Goal: Check status: Check status

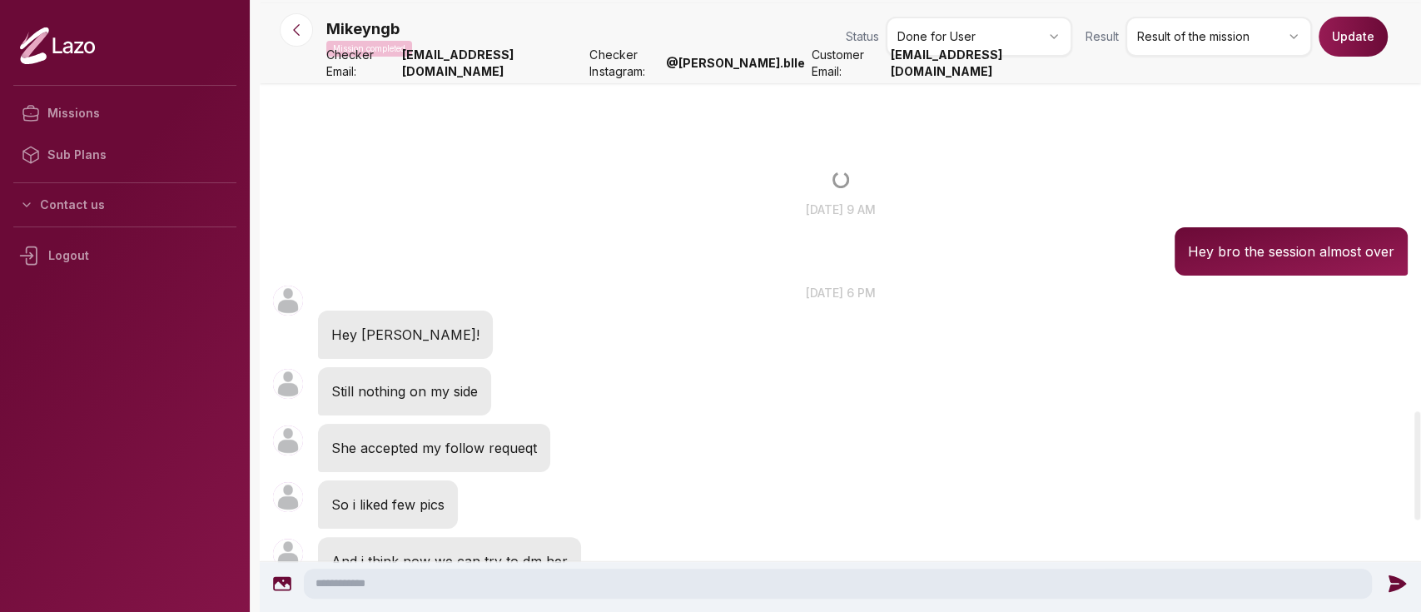
scroll to position [2319, 0]
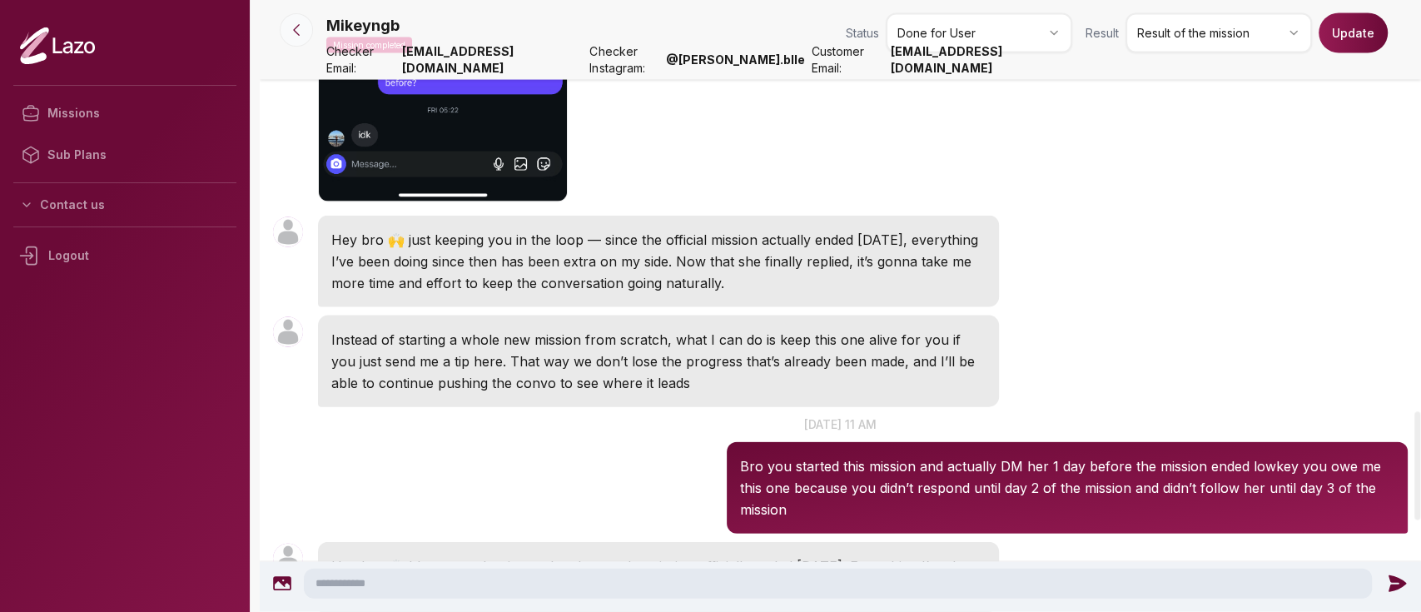
click at [295, 32] on icon at bounding box center [296, 30] width 17 height 17
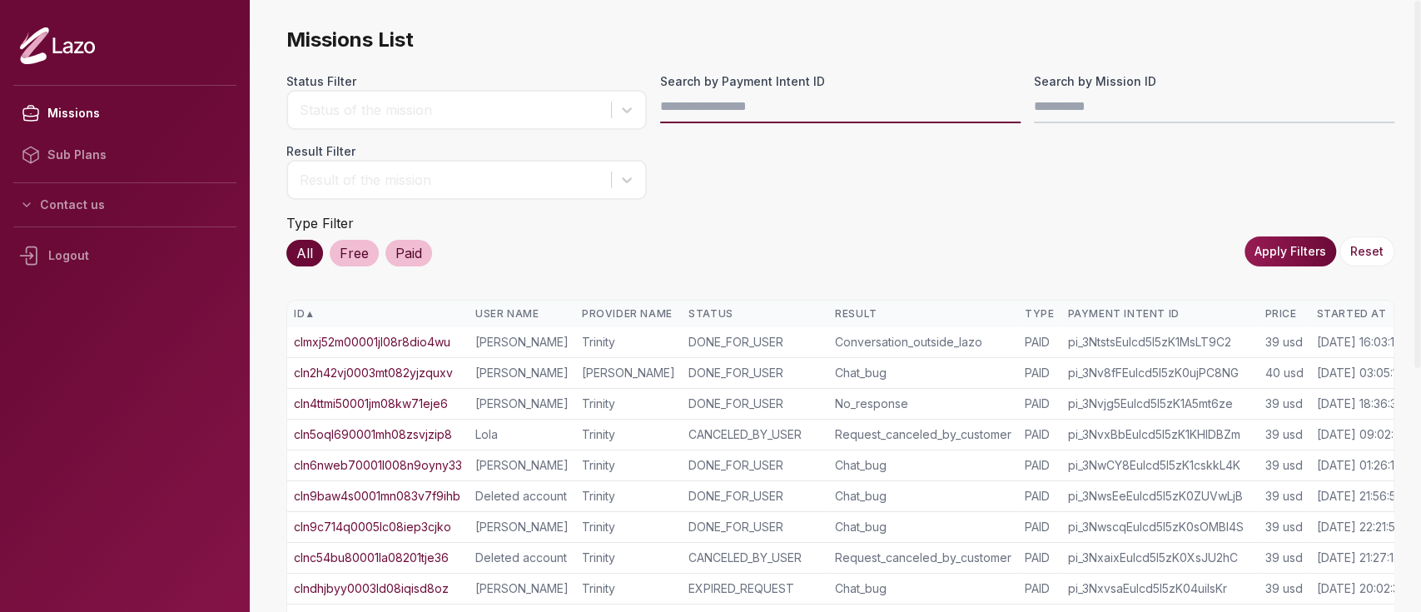
click at [732, 102] on input "Search by Payment Intent ID" at bounding box center [840, 106] width 361 height 33
paste input "**********"
type input "**********"
click at [1315, 257] on button "Apply Filters" at bounding box center [1291, 251] width 92 height 30
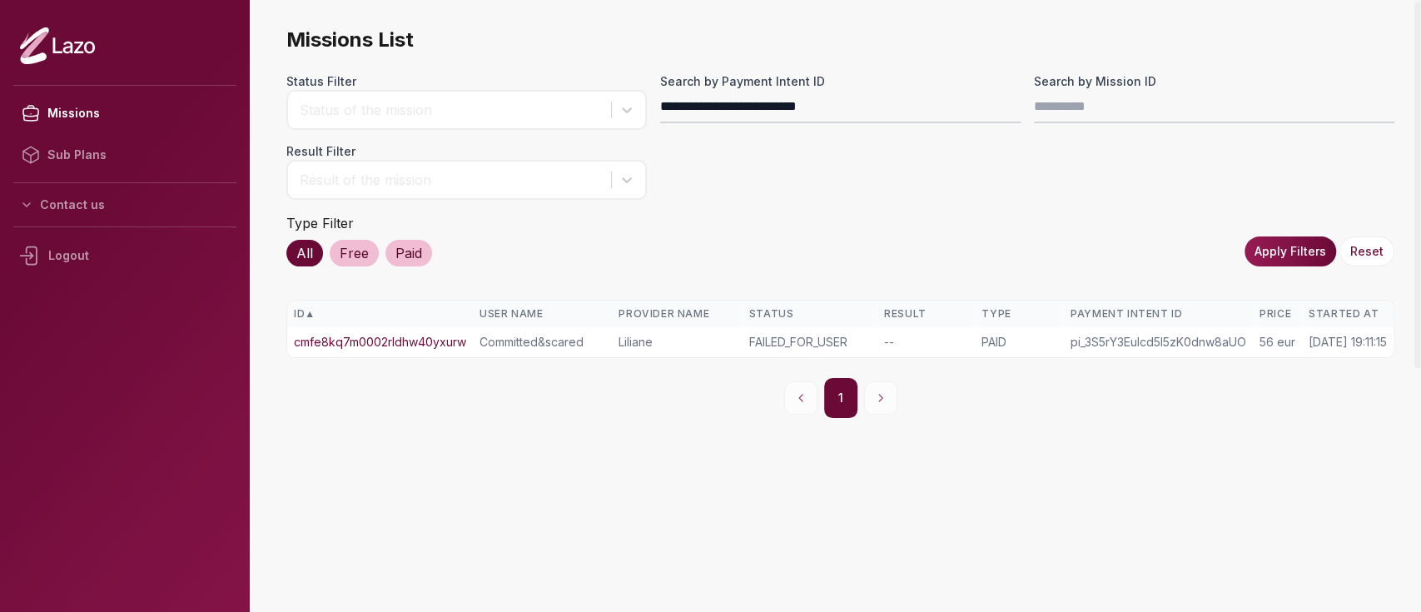
click at [395, 348] on link "cmfe8kq7m0002rldhw40yxurw" at bounding box center [380, 342] width 172 height 17
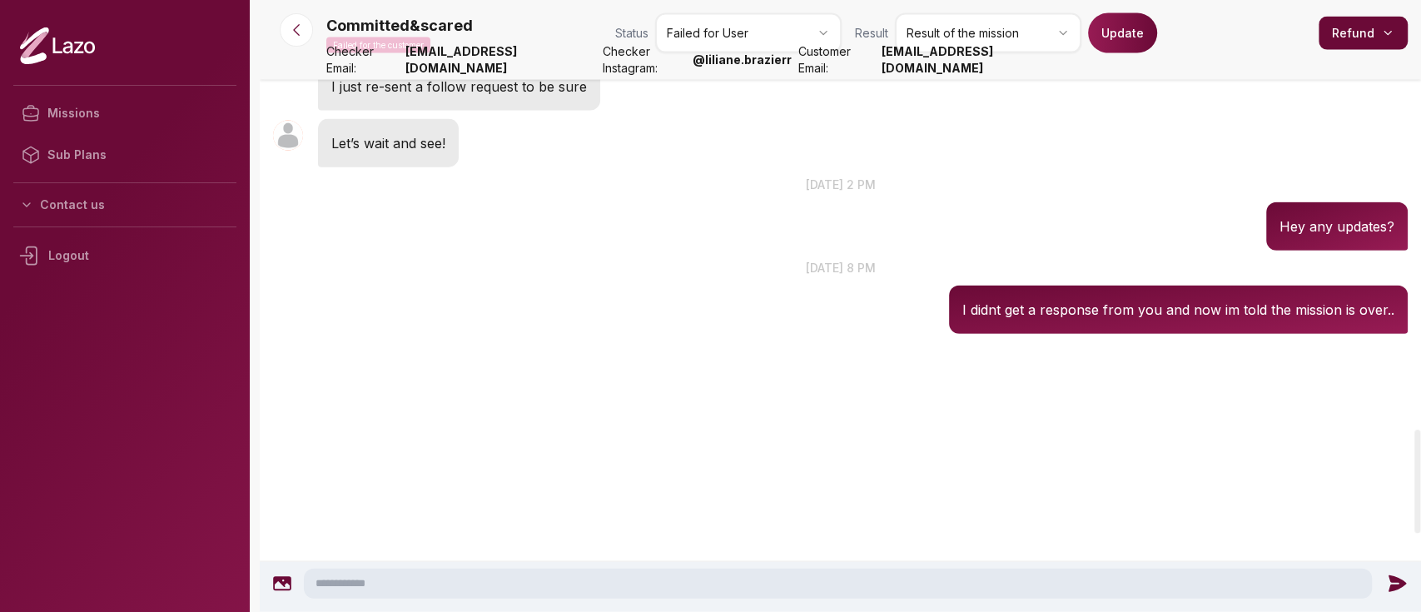
scroll to position [2517, 0]
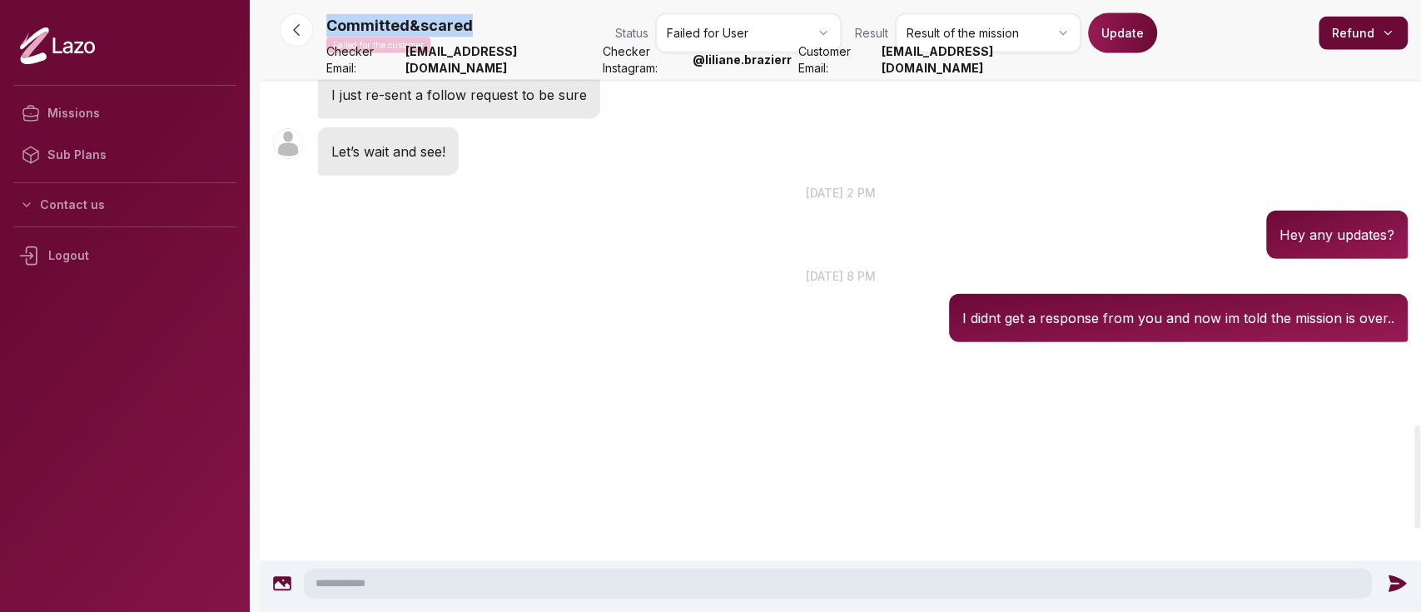
drag, startPoint x: 480, startPoint y: 27, endPoint x: 328, endPoint y: 16, distance: 152.8
click at [328, 16] on div "Committed&scared Failed for the customer Status Failed for User Result Result o…" at bounding box center [867, 36] width 1082 height 47
copy p "Committed&scared"
